Goal: Task Accomplishment & Management: Manage account settings

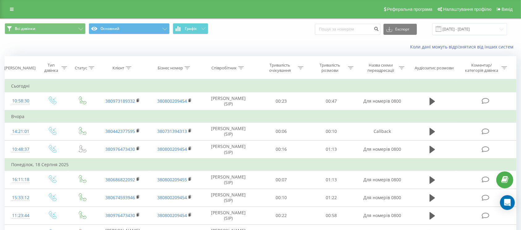
click at [11, 2] on div "Реферальна програма Налаштування профілю Вихід" at bounding box center [260, 9] width 521 height 19
click at [9, 10] on link at bounding box center [11, 9] width 11 height 9
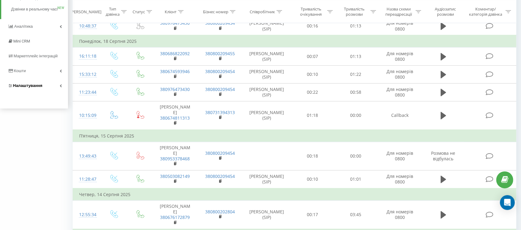
click at [22, 89] on span "Налаштування" at bounding box center [25, 86] width 35 height 6
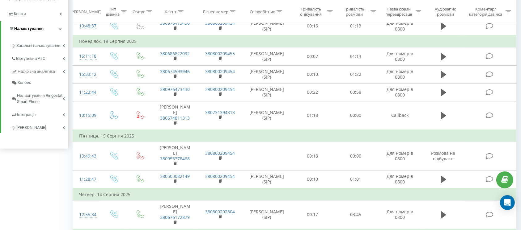
scroll to position [60, 0]
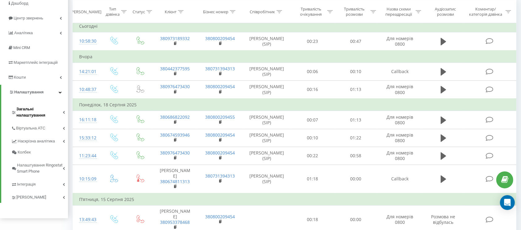
drag, startPoint x: 32, startPoint y: 100, endPoint x: 32, endPoint y: 104, distance: 4.3
click at [32, 101] on div "Загальні налаштування Віртуальна АТС Наскрізна аналітика Колбек Налаштування Ri…" at bounding box center [34, 151] width 68 height 103
click at [32, 106] on link "Загальні налаштування" at bounding box center [39, 111] width 57 height 19
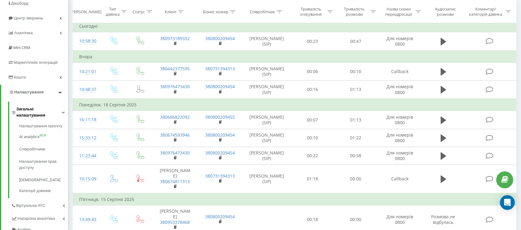
click at [37, 109] on span "Загальні налаштування" at bounding box center [38, 112] width 45 height 12
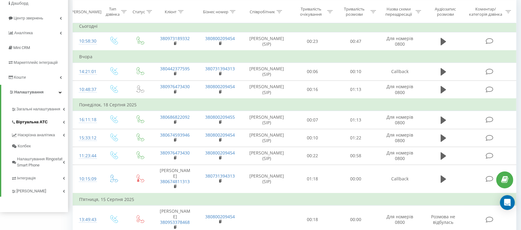
click at [35, 123] on span "Віртуальна АТС" at bounding box center [32, 122] width 32 height 6
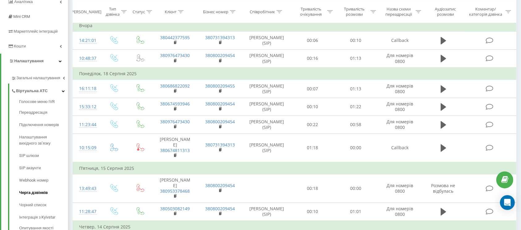
scroll to position [142, 0]
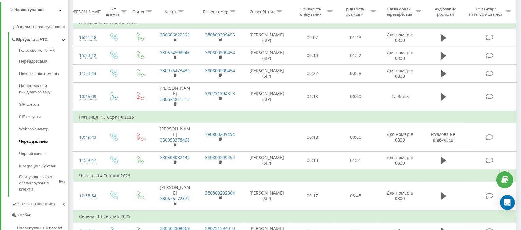
click at [36, 140] on span "Черга дзвінків" at bounding box center [33, 142] width 28 height 6
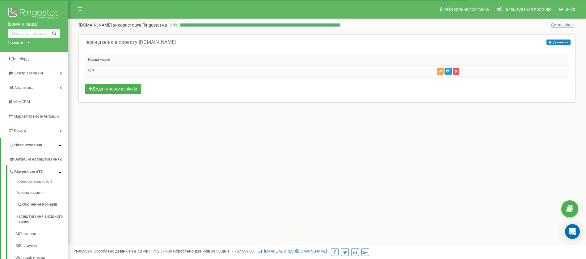
click at [439, 73] on icon "button" at bounding box center [440, 72] width 3 height 4
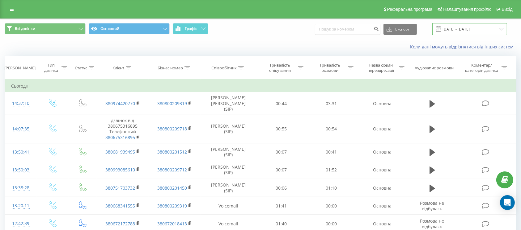
click at [458, 33] on input "[DATE] - [DATE]" at bounding box center [469, 29] width 75 height 12
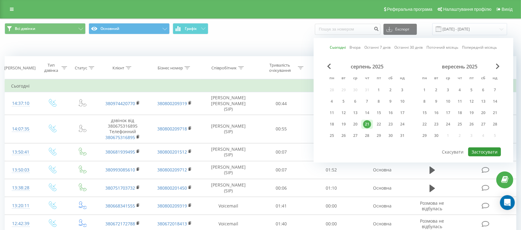
click at [485, 149] on button "Застосувати" at bounding box center [484, 152] width 33 height 9
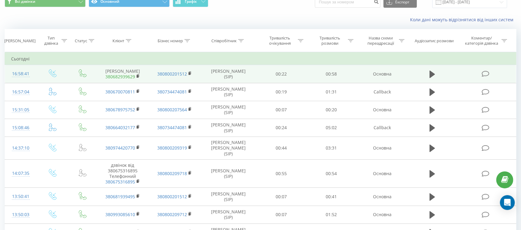
scroll to position [41, 0]
